Goal: Task Accomplishment & Management: Manage account settings

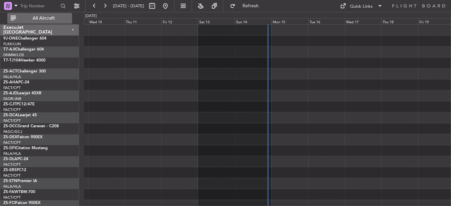
click at [71, 17] on button "All Aircraft" at bounding box center [39, 18] width 65 height 11
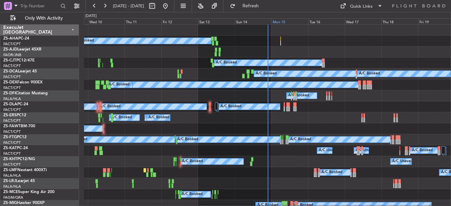
click at [279, 22] on div "Mon 15" at bounding box center [289, 21] width 37 height 6
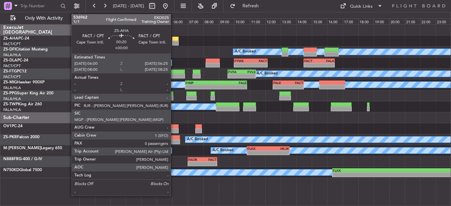
click at [174, 41] on div at bounding box center [175, 39] width 7 height 5
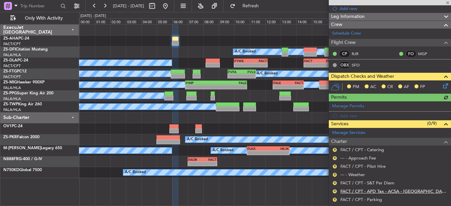
scroll to position [100, 0]
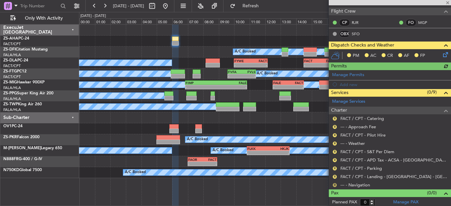
click at [334, 186] on button "R" at bounding box center [335, 185] width 4 height 4
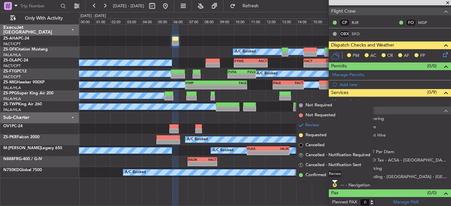
click at [329, 175] on div "Review" at bounding box center [335, 174] width 15 height 8
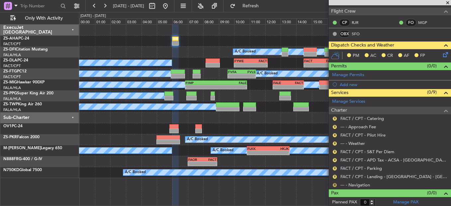
click at [334, 185] on button "R" at bounding box center [335, 185] width 4 height 4
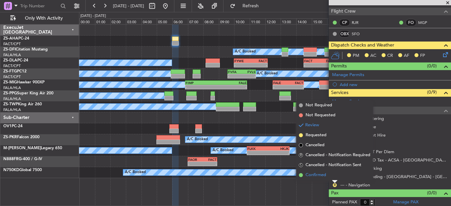
click at [319, 174] on span "Confirmed" at bounding box center [316, 175] width 21 height 7
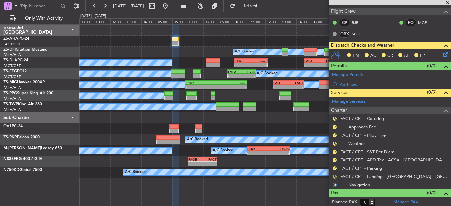
click at [335, 175] on button "R" at bounding box center [335, 177] width 4 height 4
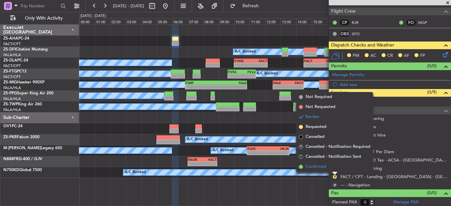
click at [335, 166] on li "Confirmed" at bounding box center [334, 167] width 77 height 10
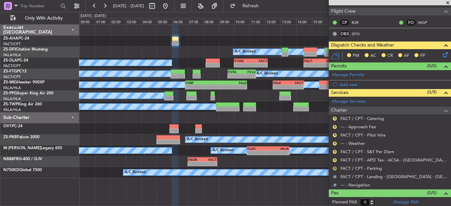
click at [335, 166] on button "R" at bounding box center [335, 168] width 4 height 4
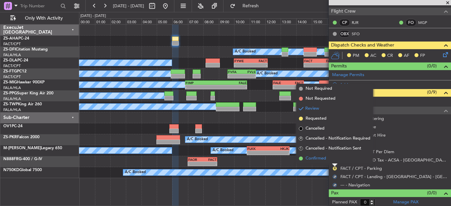
click at [333, 160] on li "Confirmed" at bounding box center [334, 159] width 77 height 10
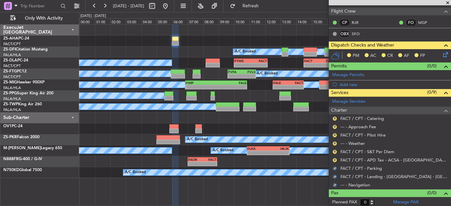
click at [333, 159] on div "R" at bounding box center [334, 160] width 5 height 5
click at [333, 159] on button "R" at bounding box center [335, 160] width 4 height 4
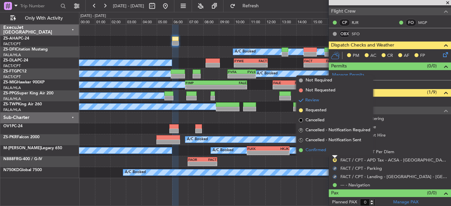
click at [334, 153] on li "Confirmed" at bounding box center [334, 150] width 77 height 10
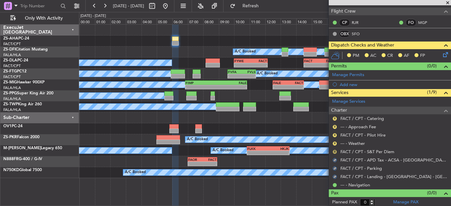
click at [335, 152] on button "R" at bounding box center [335, 152] width 4 height 4
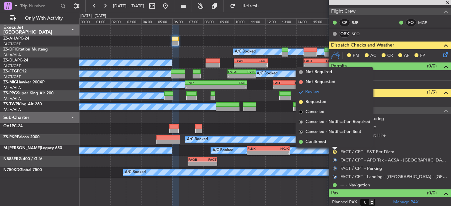
click at [337, 144] on li "Confirmed" at bounding box center [334, 142] width 77 height 10
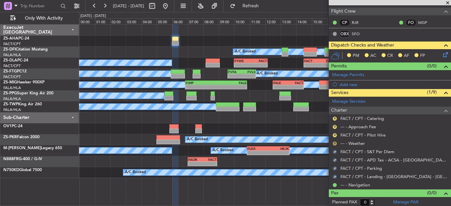
click at [334, 144] on button "R" at bounding box center [335, 144] width 4 height 4
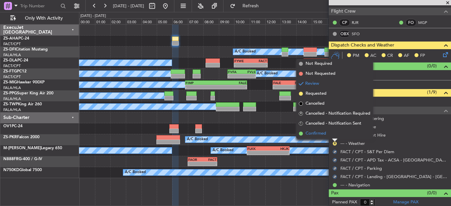
click at [337, 135] on li "Confirmed" at bounding box center [334, 134] width 77 height 10
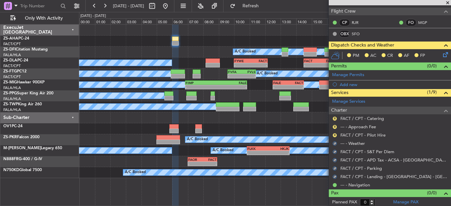
click at [337, 135] on div "R" at bounding box center [334, 135] width 5 height 5
click at [336, 135] on button "R" at bounding box center [335, 135] width 4 height 4
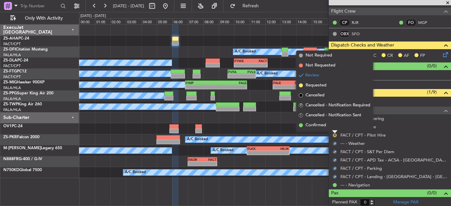
click at [334, 135] on button "R" at bounding box center [335, 135] width 4 height 4
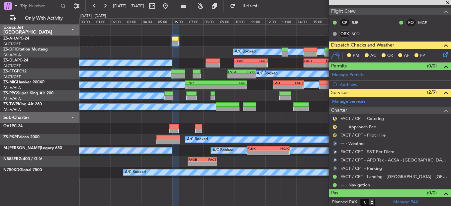
click at [334, 135] on button "R" at bounding box center [335, 135] width 4 height 4
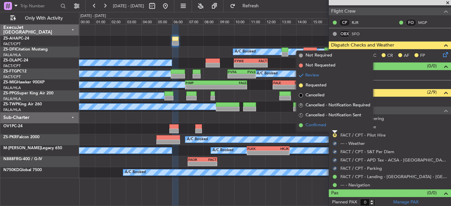
click at [334, 129] on li "Confirmed" at bounding box center [334, 125] width 77 height 10
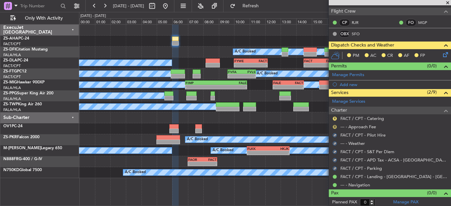
click at [335, 126] on button "R" at bounding box center [335, 127] width 4 height 4
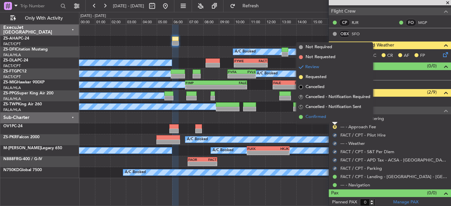
click at [333, 120] on li "Confirmed" at bounding box center [334, 117] width 77 height 10
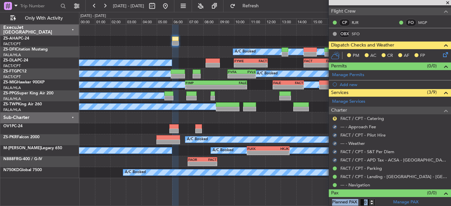
click at [334, 120] on mat-tooltip-component "Review" at bounding box center [335, 129] width 24 height 18
click at [334, 117] on button "R" at bounding box center [335, 119] width 4 height 4
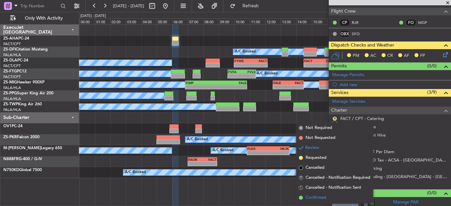
click at [322, 195] on span "Confirmed" at bounding box center [316, 197] width 21 height 7
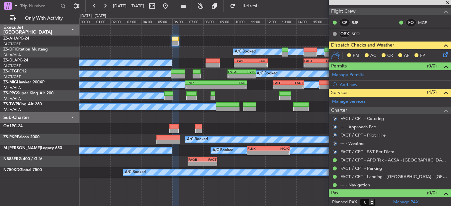
click at [442, 51] on icon at bounding box center [444, 53] width 5 height 5
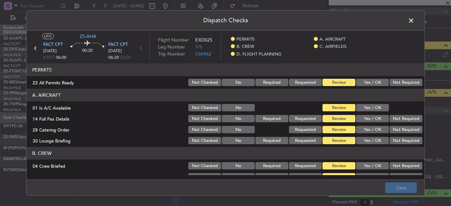
click at [367, 82] on button "Yes / OK" at bounding box center [372, 82] width 33 height 7
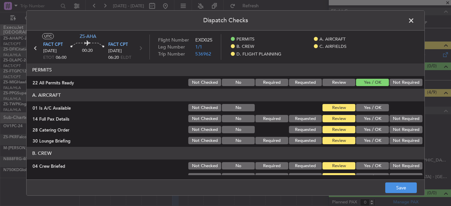
click at [400, 80] on button "Not Required" at bounding box center [406, 82] width 33 height 7
click at [373, 104] on button "Yes / OK" at bounding box center [372, 107] width 33 height 7
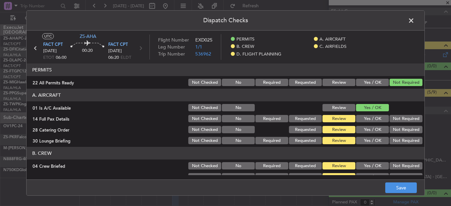
click at [390, 117] on button "Not Required" at bounding box center [406, 118] width 33 height 7
click at [392, 126] on button "Not Required" at bounding box center [406, 129] width 33 height 7
click at [392, 132] on button "Not Required" at bounding box center [406, 129] width 33 height 7
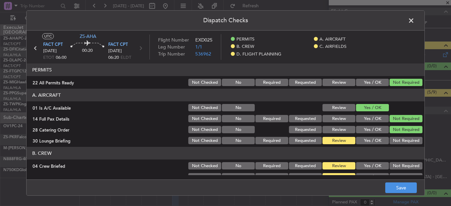
click at [391, 137] on div "Not Required" at bounding box center [406, 140] width 34 height 9
click at [390, 141] on button "Not Required" at bounding box center [406, 140] width 33 height 7
click at [392, 164] on button "Not Required" at bounding box center [406, 165] width 33 height 7
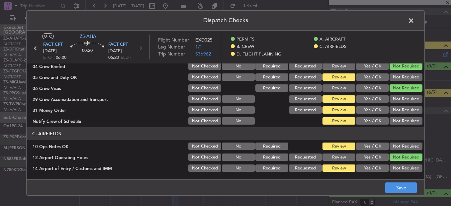
click at [394, 76] on button "Not Required" at bounding box center [406, 76] width 33 height 7
click at [396, 103] on div "Not Required" at bounding box center [406, 98] width 34 height 9
click at [396, 106] on button "Not Required" at bounding box center [406, 109] width 33 height 7
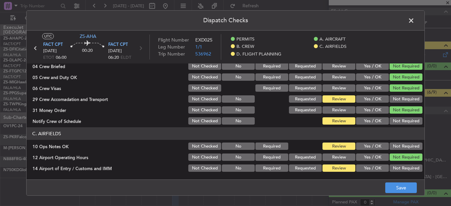
drag, startPoint x: 395, startPoint y: 95, endPoint x: 398, endPoint y: 106, distance: 11.0
click at [396, 96] on div "Not Required" at bounding box center [406, 98] width 34 height 9
click at [398, 110] on button "Not Required" at bounding box center [406, 109] width 33 height 7
click at [396, 122] on button "Not Required" at bounding box center [406, 120] width 33 height 7
click at [399, 95] on div "Not Required" at bounding box center [406, 98] width 34 height 9
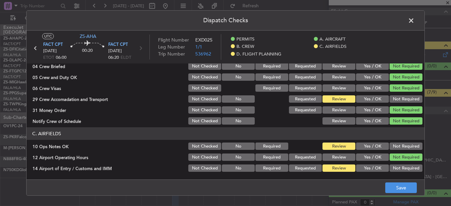
click at [401, 100] on button "Not Required" at bounding box center [406, 98] width 33 height 7
drag, startPoint x: 405, startPoint y: 143, endPoint x: 408, endPoint y: 148, distance: 5.4
click at [405, 144] on button "Not Required" at bounding box center [406, 146] width 33 height 7
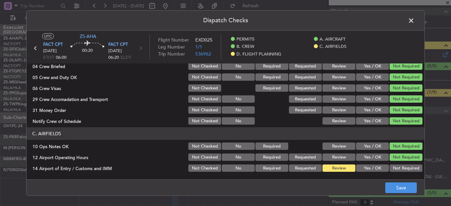
click at [409, 168] on button "Not Required" at bounding box center [406, 167] width 33 height 7
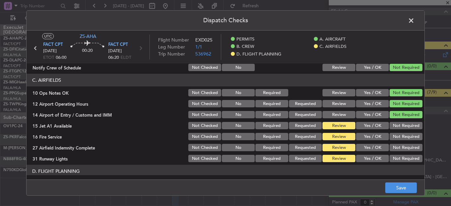
scroll to position [179, 0]
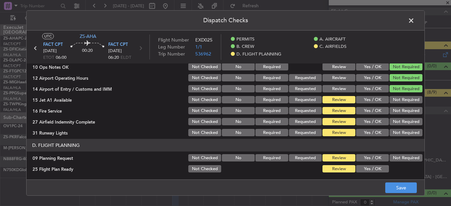
click at [407, 101] on button "Not Required" at bounding box center [406, 99] width 33 height 7
click at [402, 115] on div "Not Required" at bounding box center [406, 110] width 34 height 9
click at [400, 113] on button "Not Required" at bounding box center [406, 110] width 33 height 7
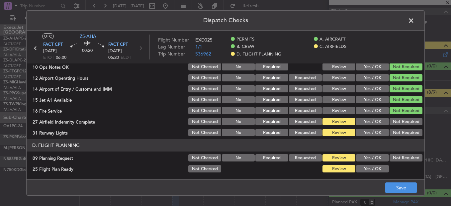
click at [401, 123] on button "Not Required" at bounding box center [406, 121] width 33 height 7
click at [400, 139] on header "D. FLIGHT PLANNING" at bounding box center [226, 145] width 398 height 13
click at [399, 132] on button "Not Required" at bounding box center [406, 132] width 33 height 7
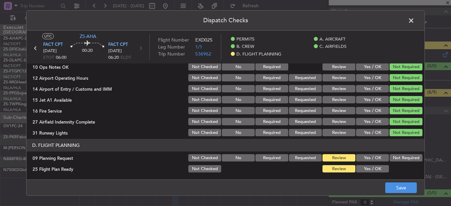
click at [401, 159] on button "Not Required" at bounding box center [406, 157] width 33 height 7
click at [370, 170] on button "Yes / OK" at bounding box center [372, 168] width 33 height 7
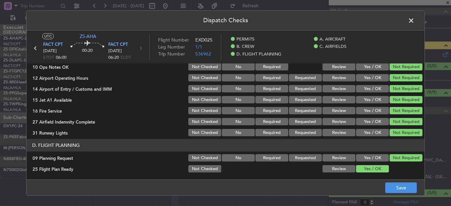
click at [386, 178] on main "UTC ZS-AHA FACT CPT [DATE] ETOT 06:00 00:20 FACT CPT [DATE] 06:20 ELDT Flight N…" at bounding box center [226, 107] width 398 height 152
click at [394, 188] on button "Save" at bounding box center [401, 187] width 32 height 11
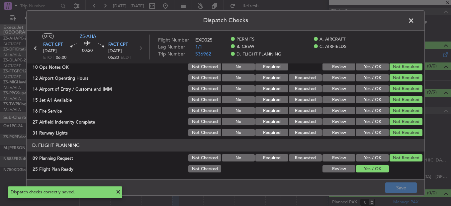
click at [415, 23] on span at bounding box center [415, 22] width 0 height 13
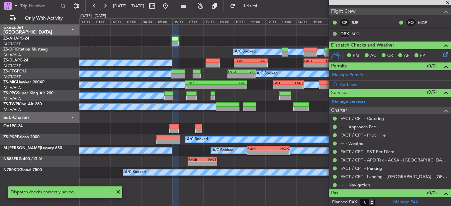
drag, startPoint x: 446, startPoint y: 3, endPoint x: 446, endPoint y: 6, distance: 3.7
click at [446, 3] on span at bounding box center [448, 3] width 7 height 6
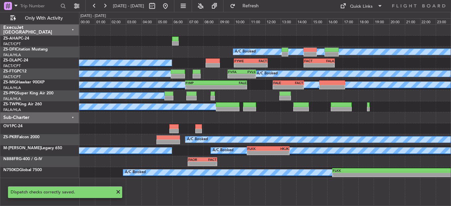
scroll to position [0, 0]
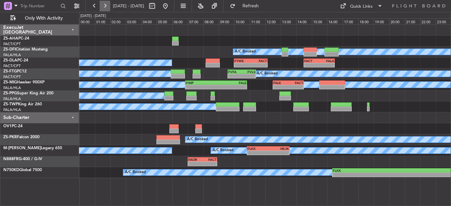
click at [105, 6] on button at bounding box center [105, 6] width 11 height 11
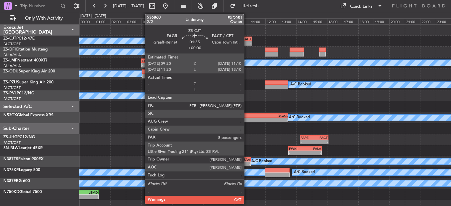
click at [247, 42] on div "-" at bounding box center [245, 43] width 14 height 4
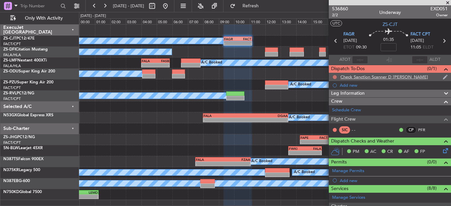
click at [336, 77] on button at bounding box center [335, 77] width 4 height 4
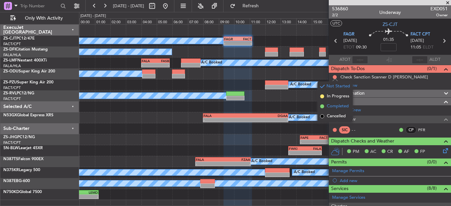
click at [334, 106] on span "Completed" at bounding box center [338, 106] width 22 height 7
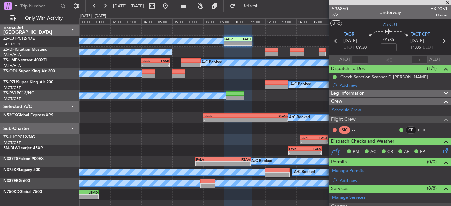
click at [448, 4] on span at bounding box center [448, 3] width 7 height 6
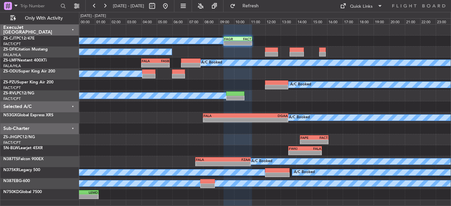
type input "0"
